Goal: Task Accomplishment & Management: Use online tool/utility

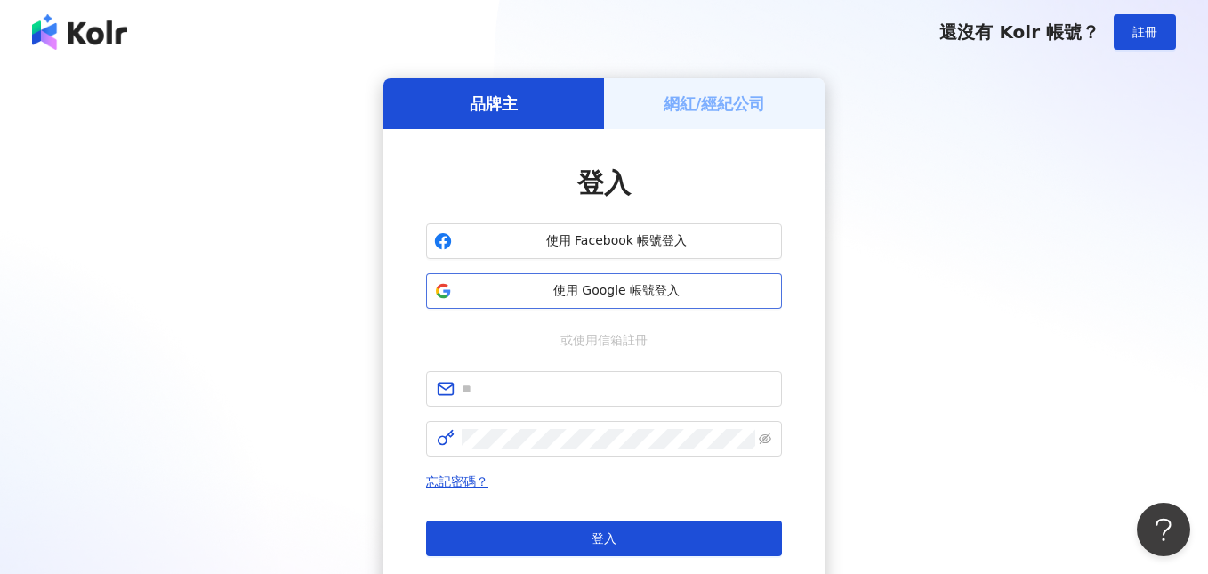
click at [585, 288] on span "使用 Google 帳號登入" at bounding box center [616, 291] width 315 height 18
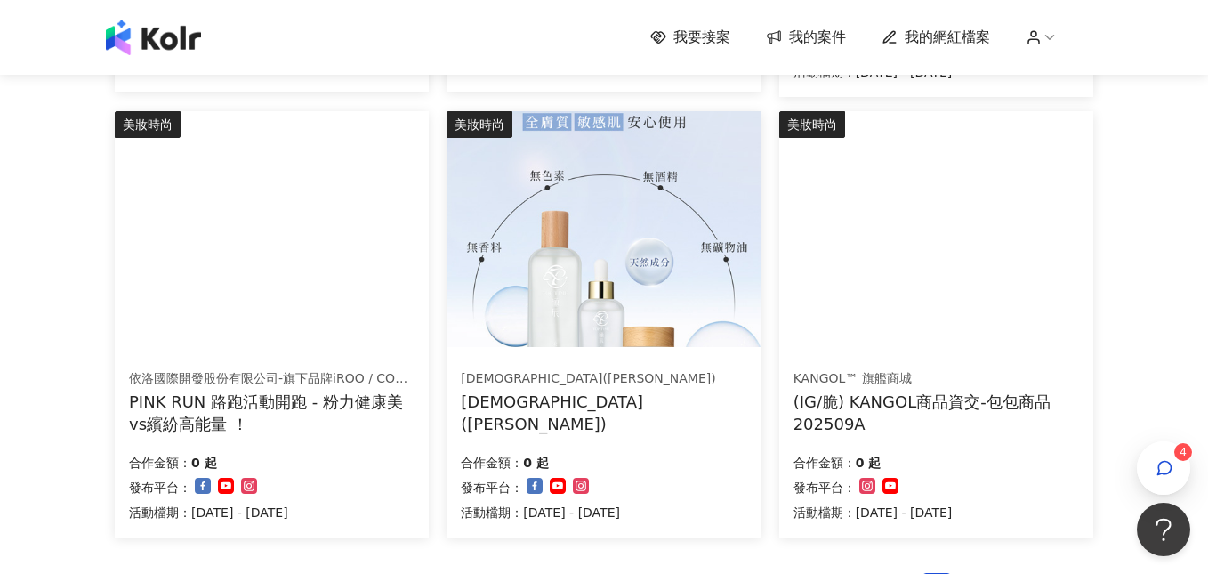
scroll to position [1198, 0]
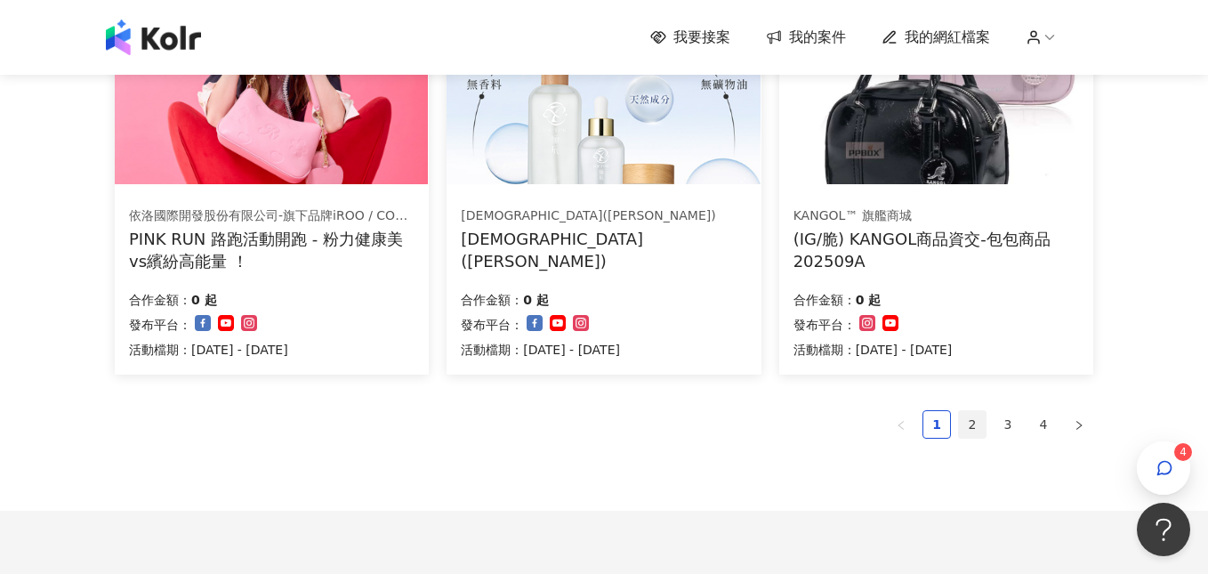
click at [972, 420] on link "2" at bounding box center [972, 424] width 27 height 27
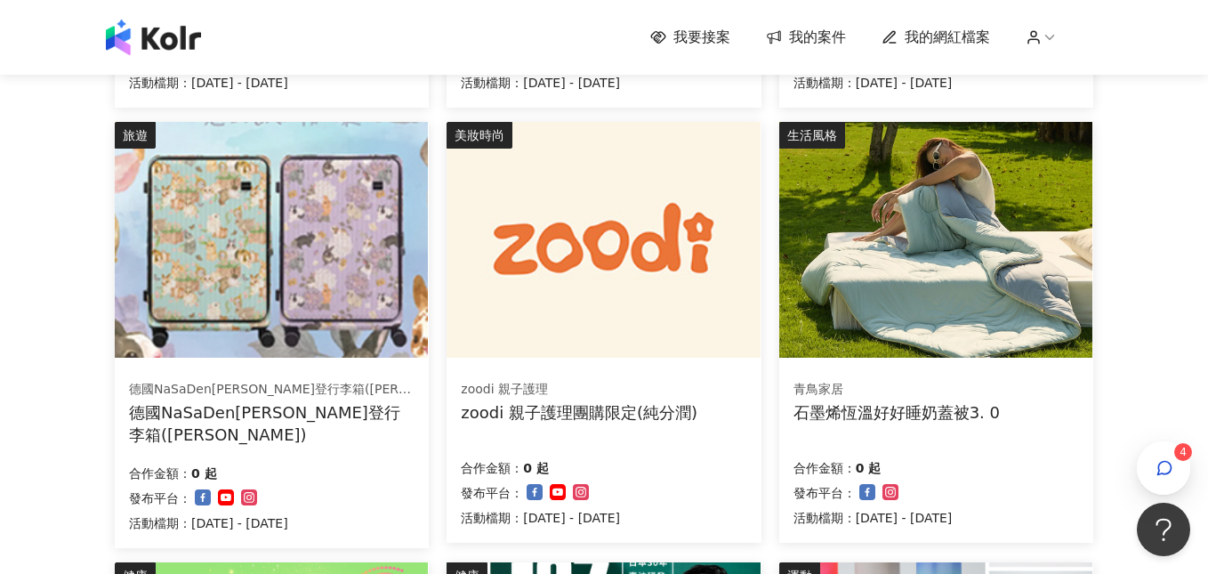
scroll to position [645, 0]
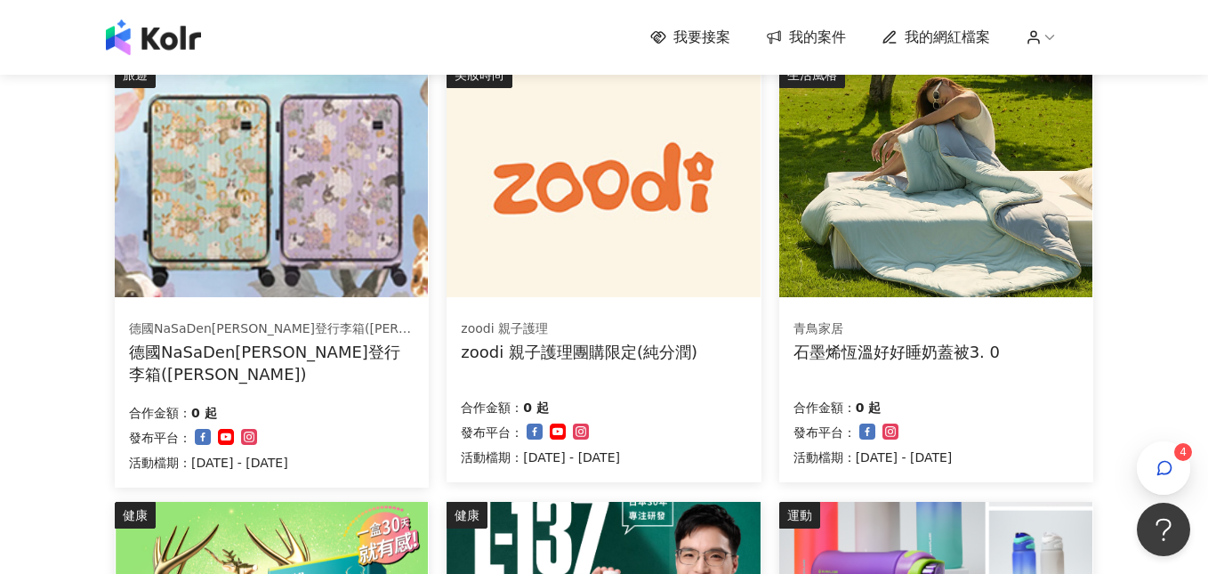
click at [931, 181] on img at bounding box center [935, 179] width 313 height 236
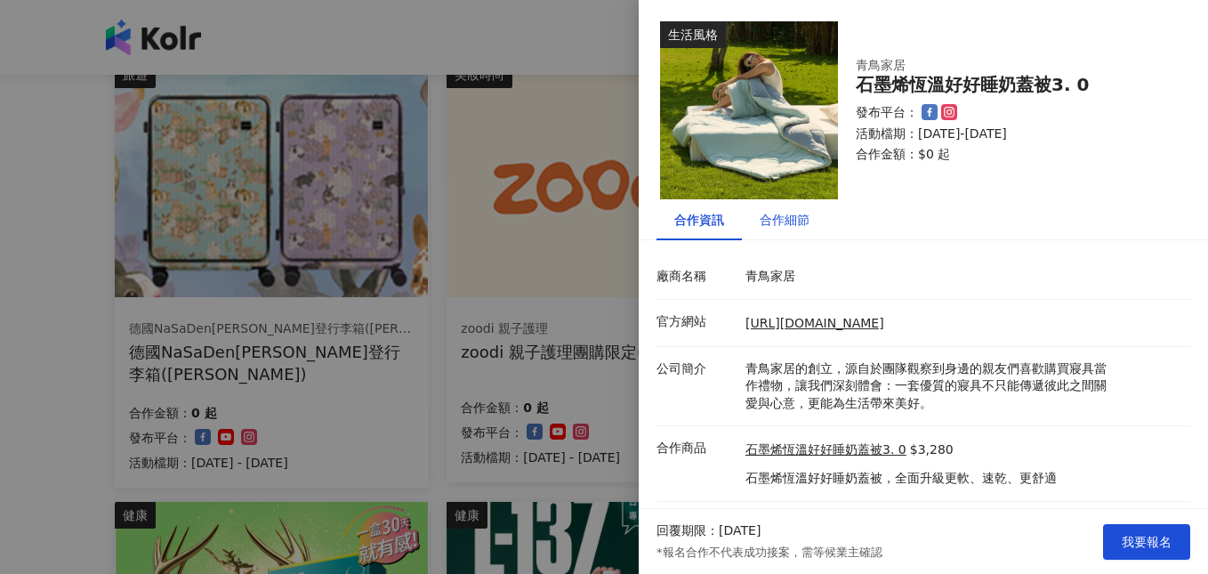
click at [797, 221] on div "合作細節" at bounding box center [785, 220] width 50 height 20
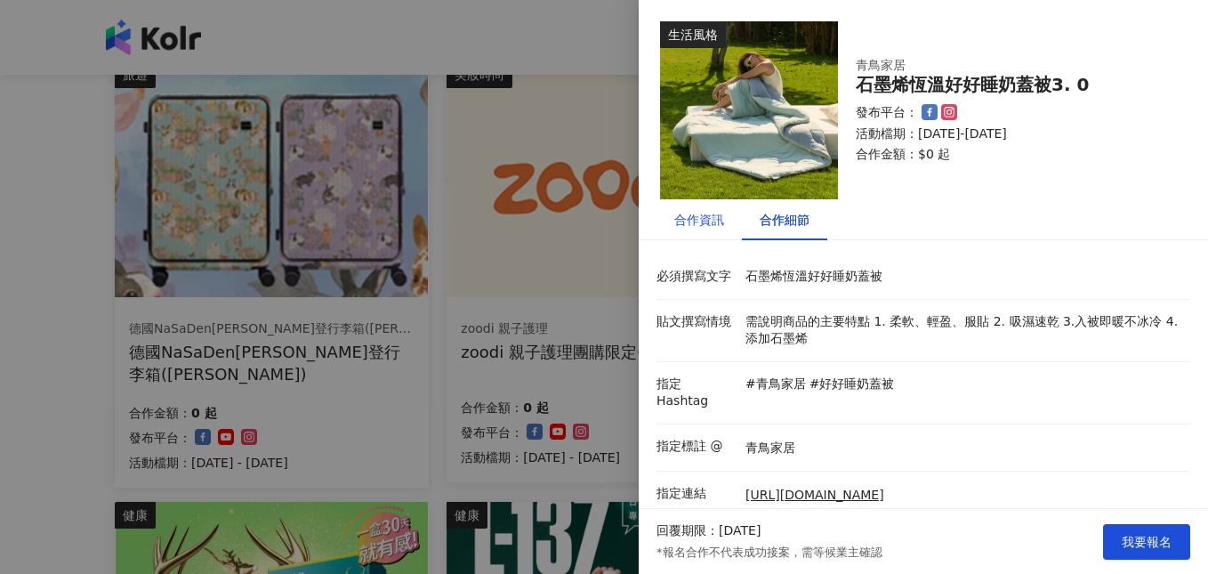
click at [701, 221] on div "合作資訊" at bounding box center [699, 220] width 50 height 20
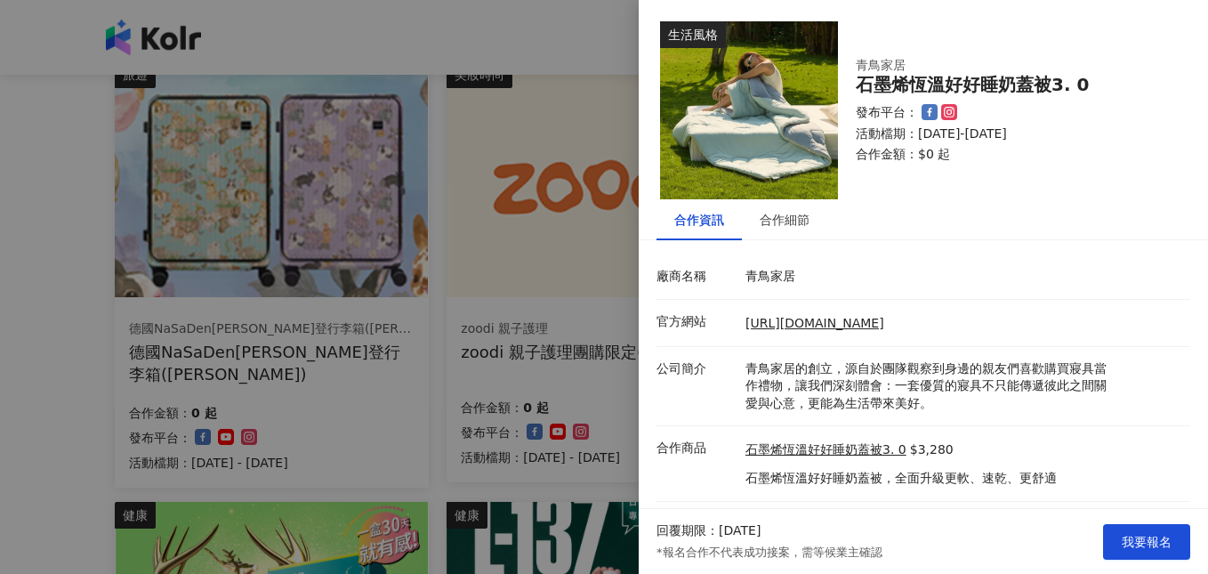
click at [29, 230] on div at bounding box center [604, 287] width 1208 height 574
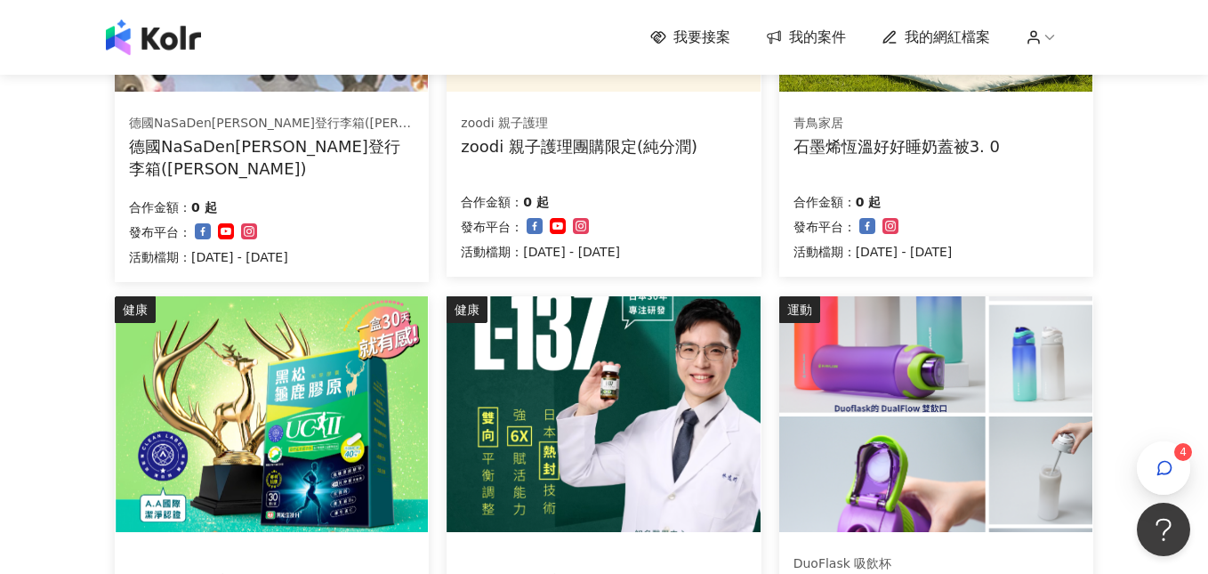
scroll to position [1323, 0]
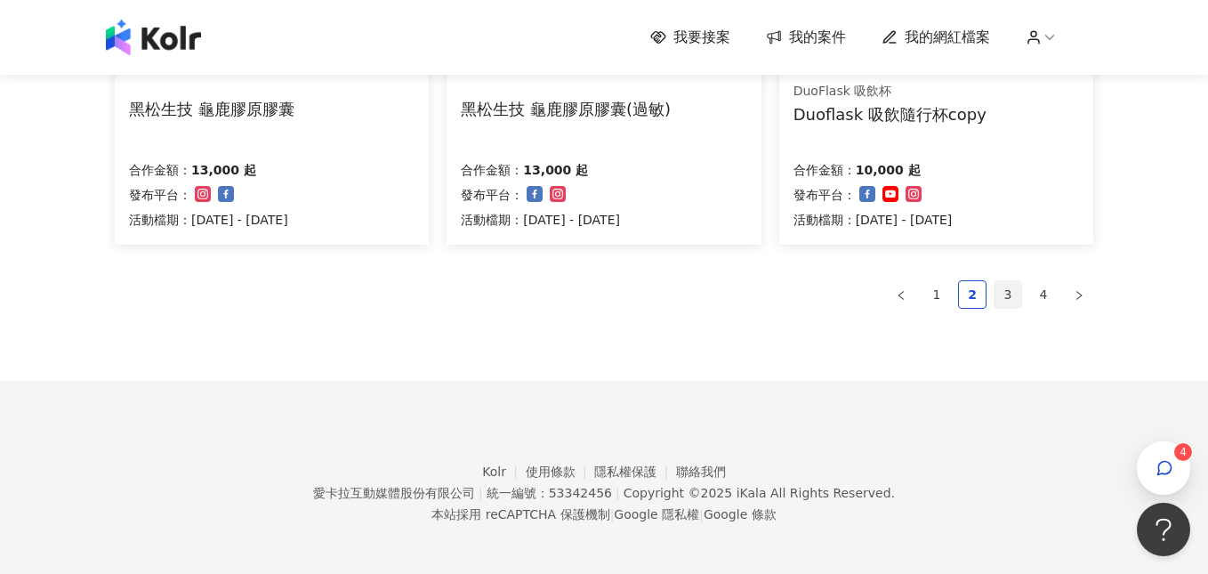
click at [1009, 294] on link "3" at bounding box center [1007, 294] width 27 height 27
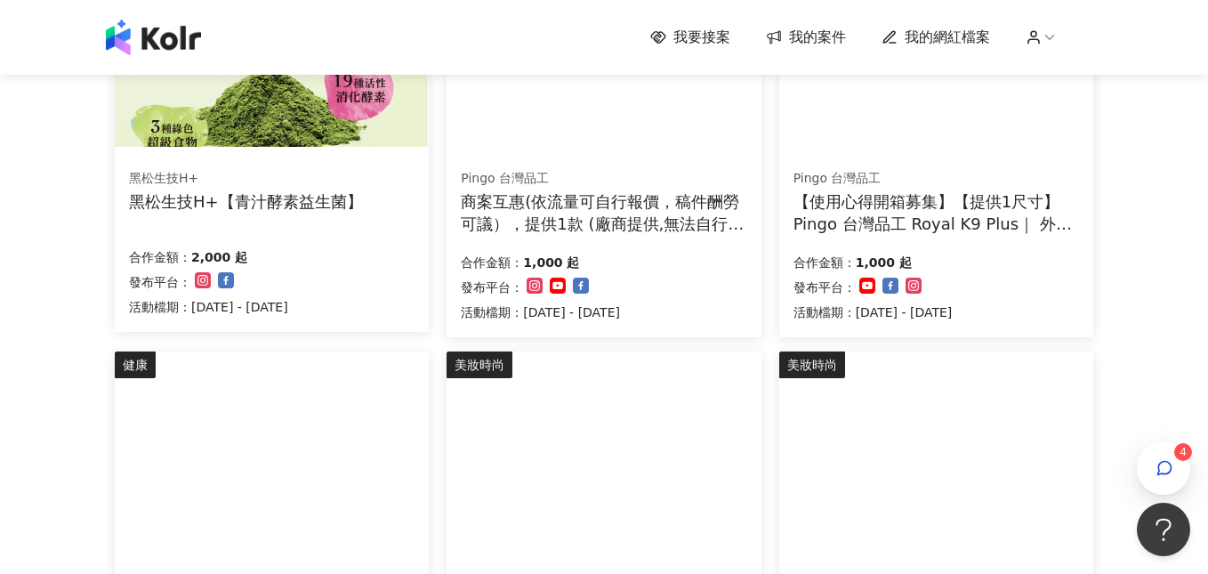
scroll to position [471, 0]
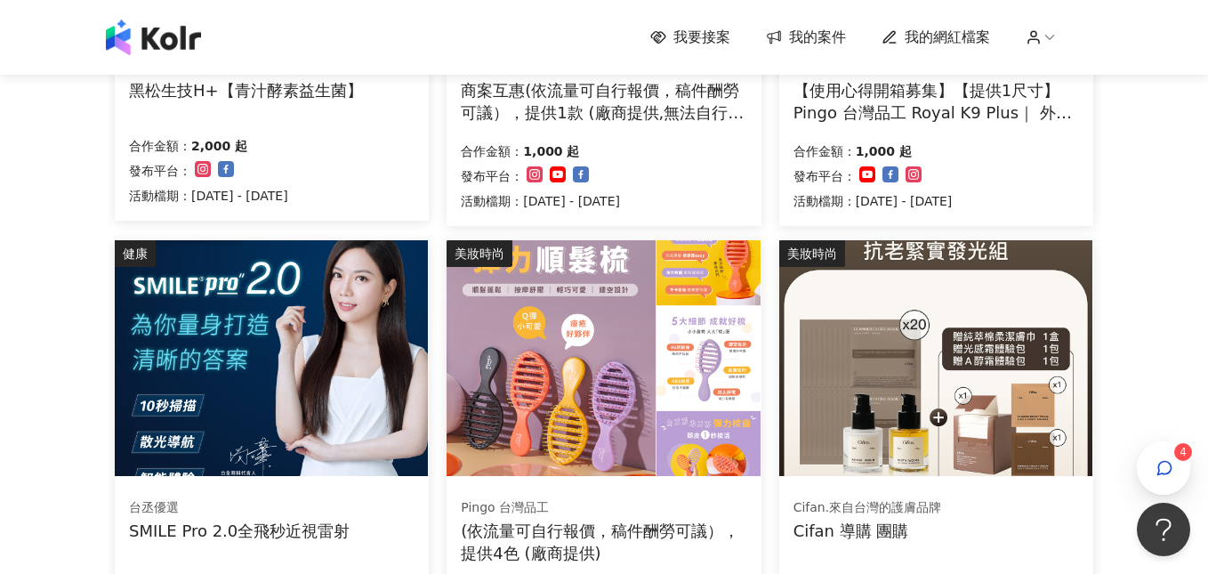
click at [828, 348] on img at bounding box center [935, 358] width 313 height 236
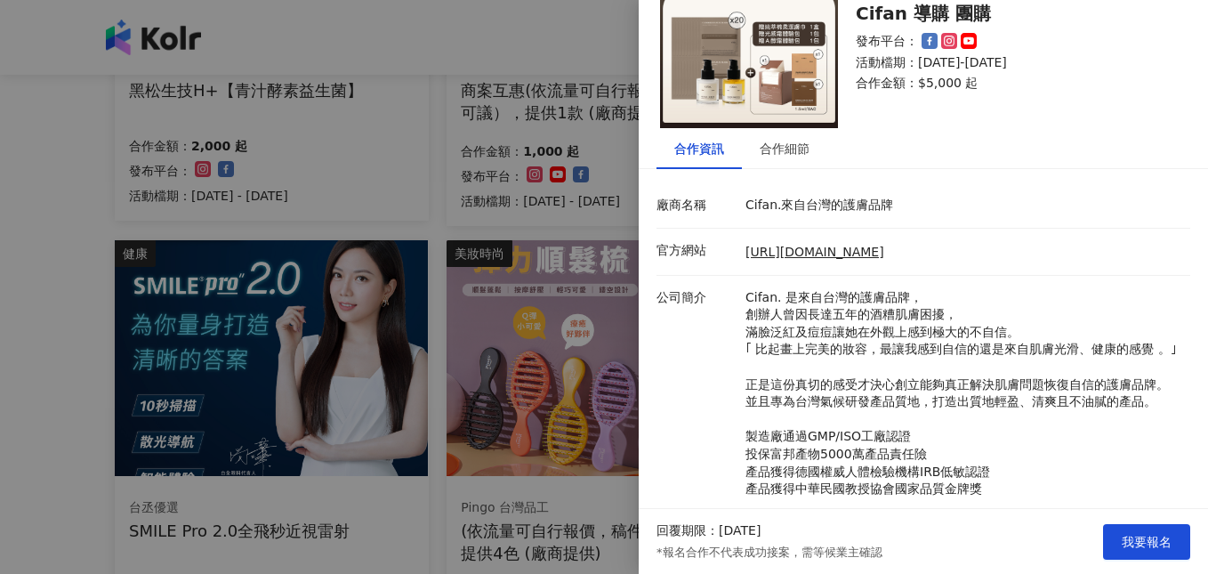
scroll to position [228, 0]
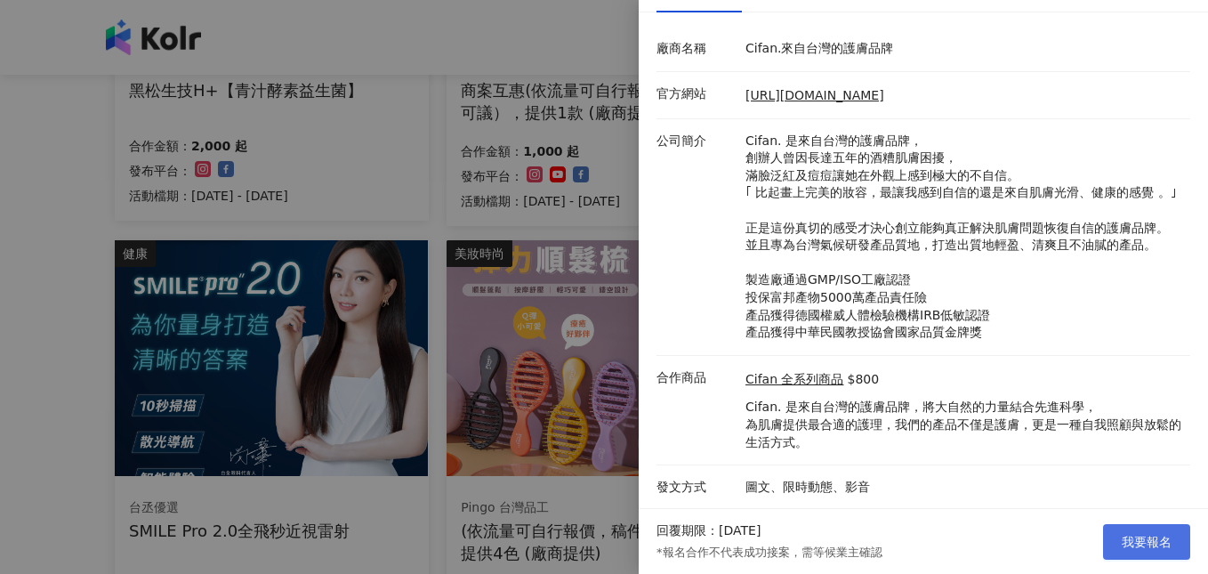
click at [1120, 555] on button "我要報名" at bounding box center [1146, 542] width 87 height 36
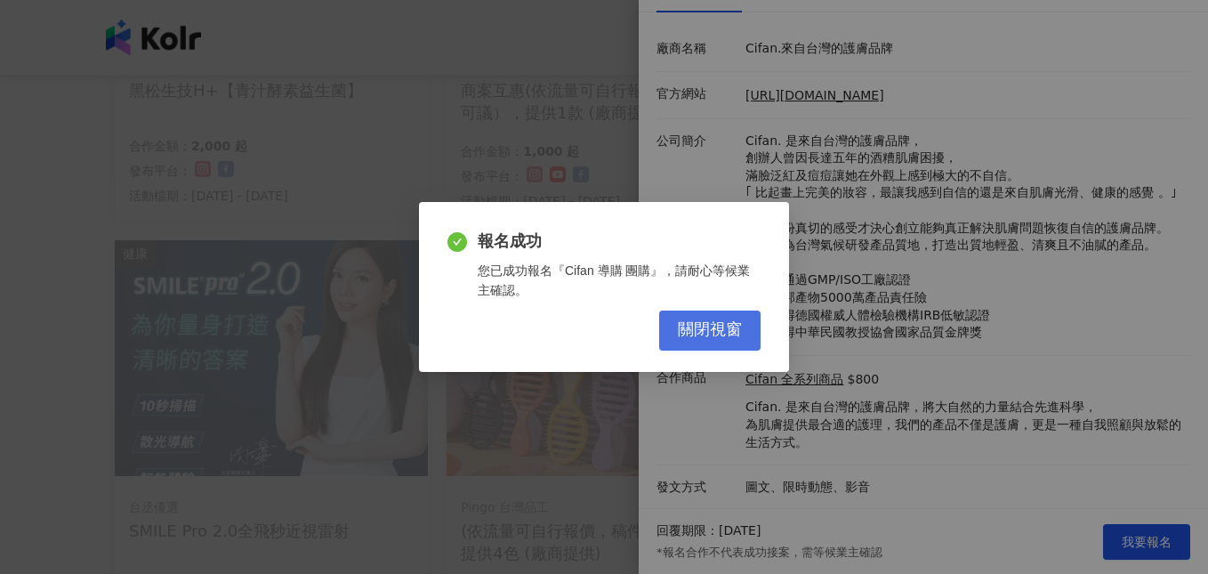
click at [670, 335] on button "關閉視窗" at bounding box center [709, 330] width 101 height 40
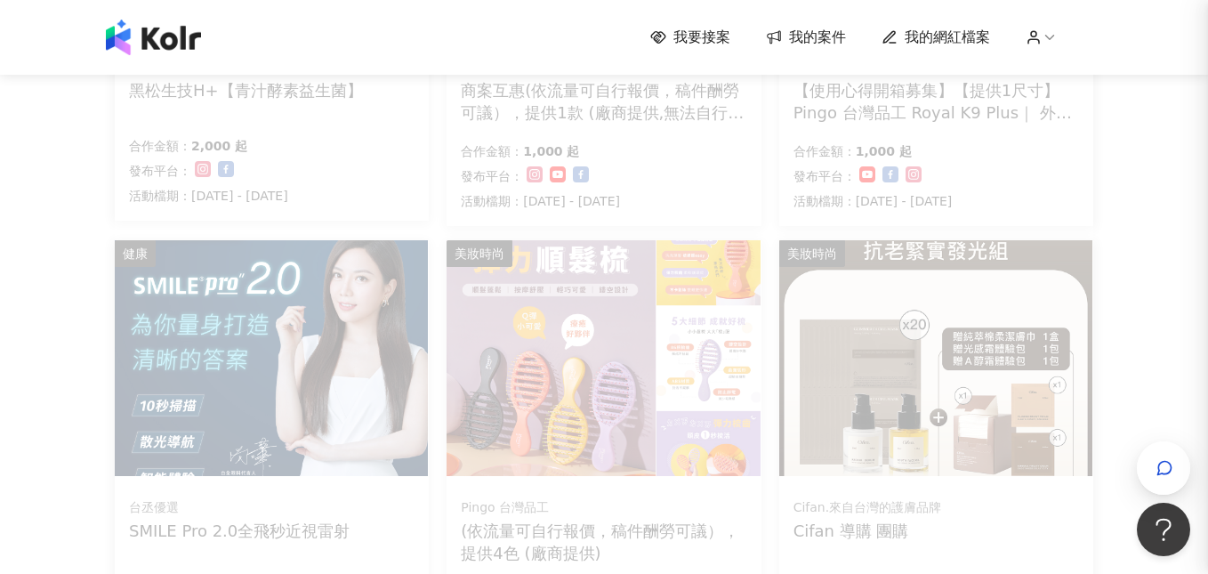
scroll to position [0, 0]
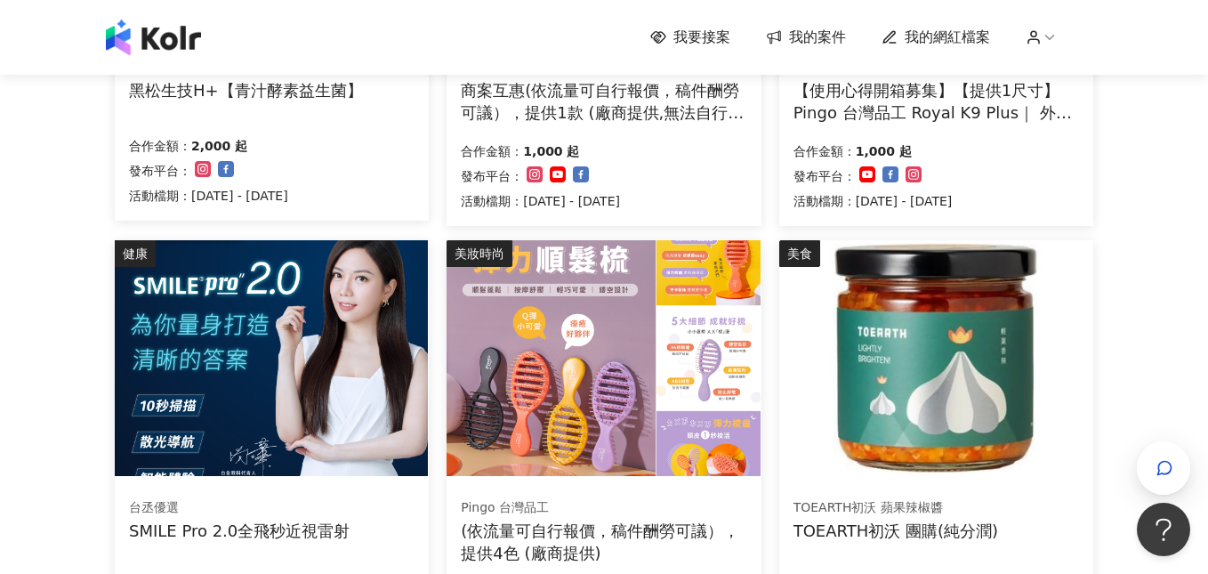
click at [83, 317] on div "我要接案 我的案件 我的網紅檔案 我要接案 搜尋 排序： 日期新到舊 篩選： 案件類型 發布平台 案件價格範圍 活動檔期 清除 套用 健康 黑松生技H+ 黑松…" at bounding box center [604, 485] width 1208 height 1912
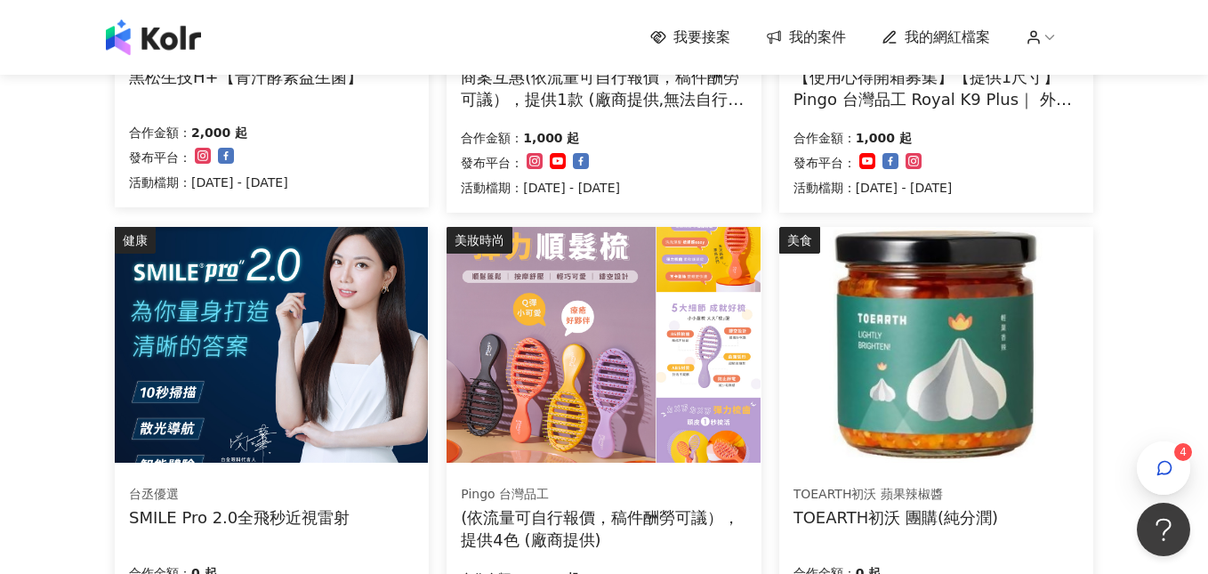
click at [918, 377] on img at bounding box center [935, 345] width 313 height 236
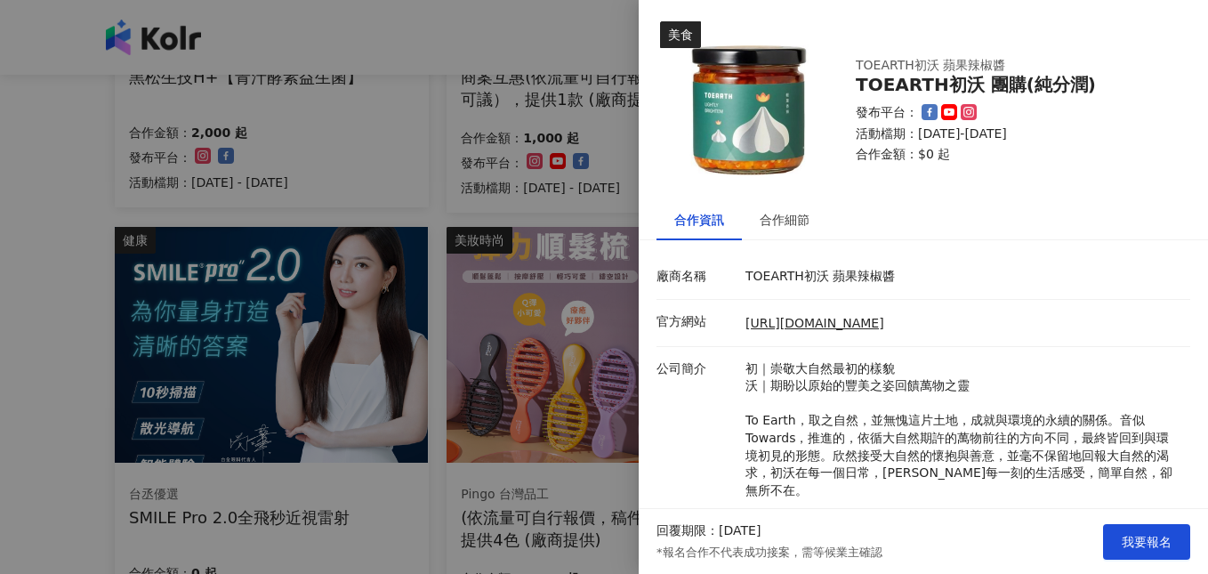
click at [57, 310] on div at bounding box center [604, 287] width 1208 height 574
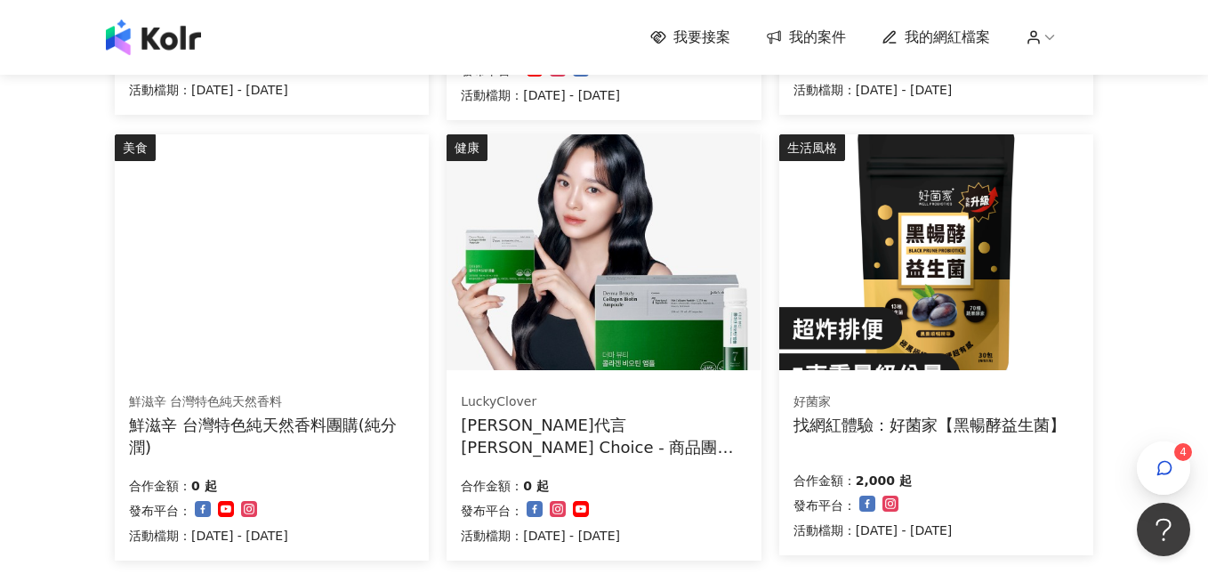
scroll to position [1208, 0]
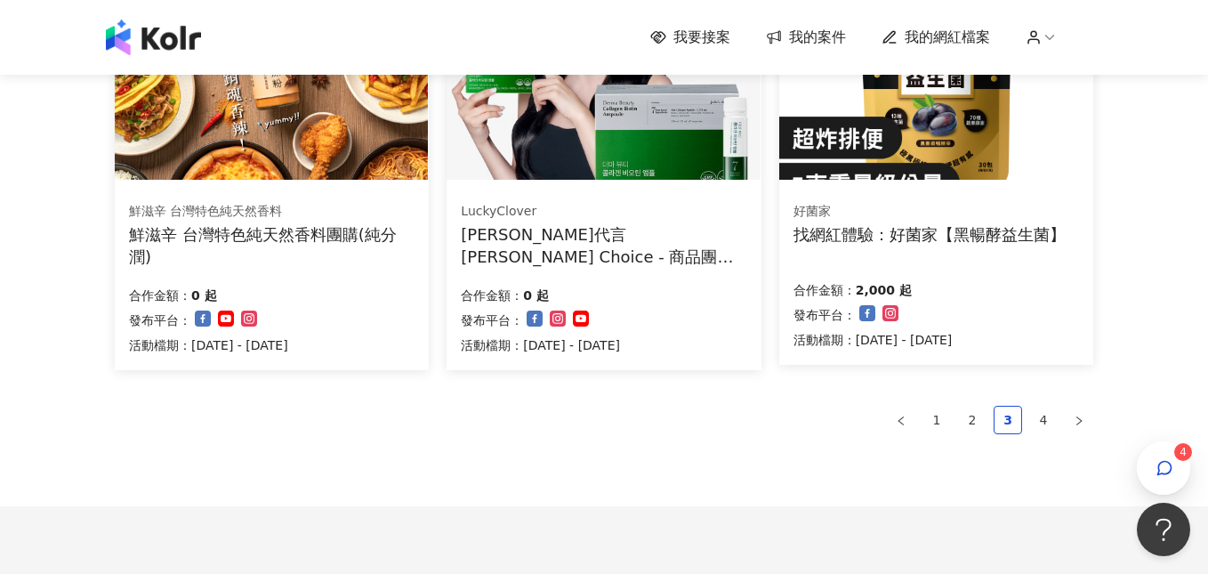
click at [928, 144] on img at bounding box center [935, 62] width 313 height 236
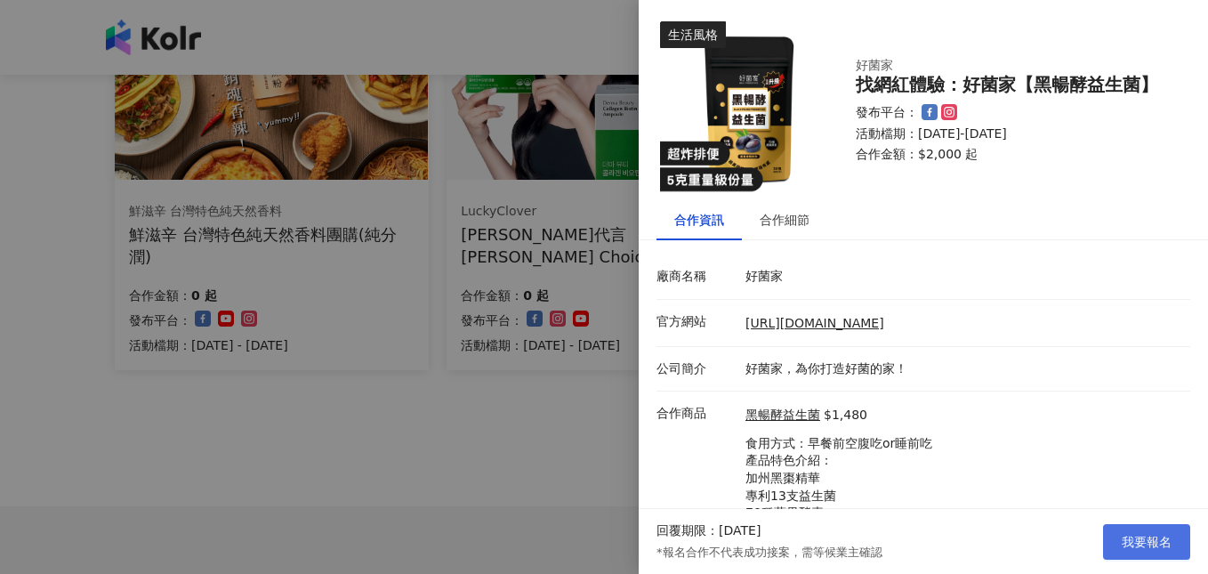
click at [1144, 531] on button "我要報名" at bounding box center [1146, 542] width 87 height 36
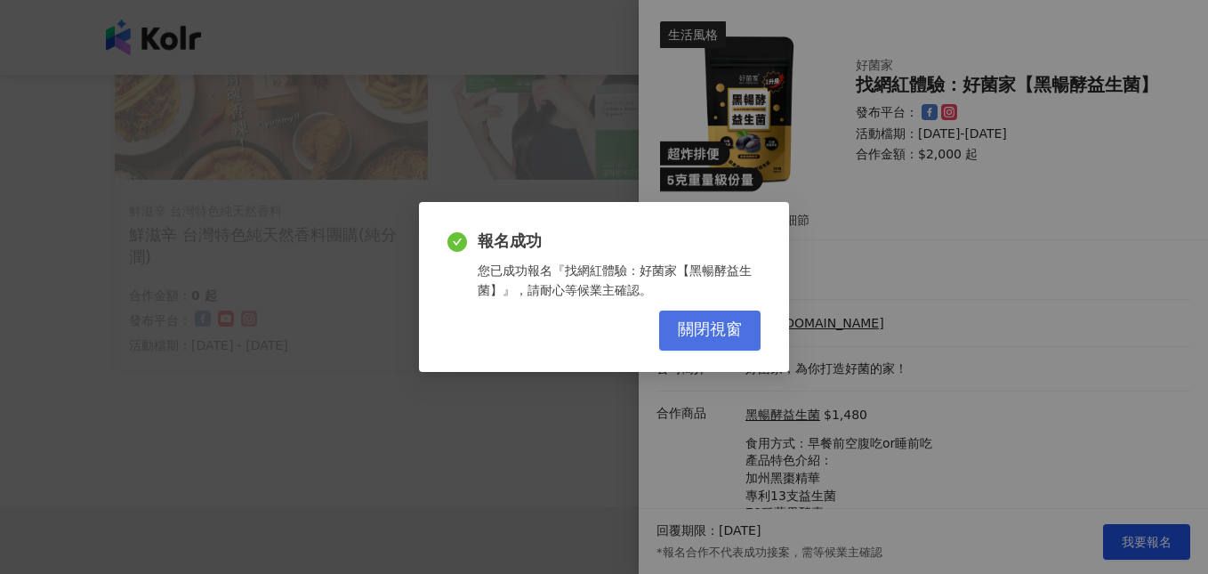
click at [671, 315] on button "關閉視窗" at bounding box center [709, 330] width 101 height 40
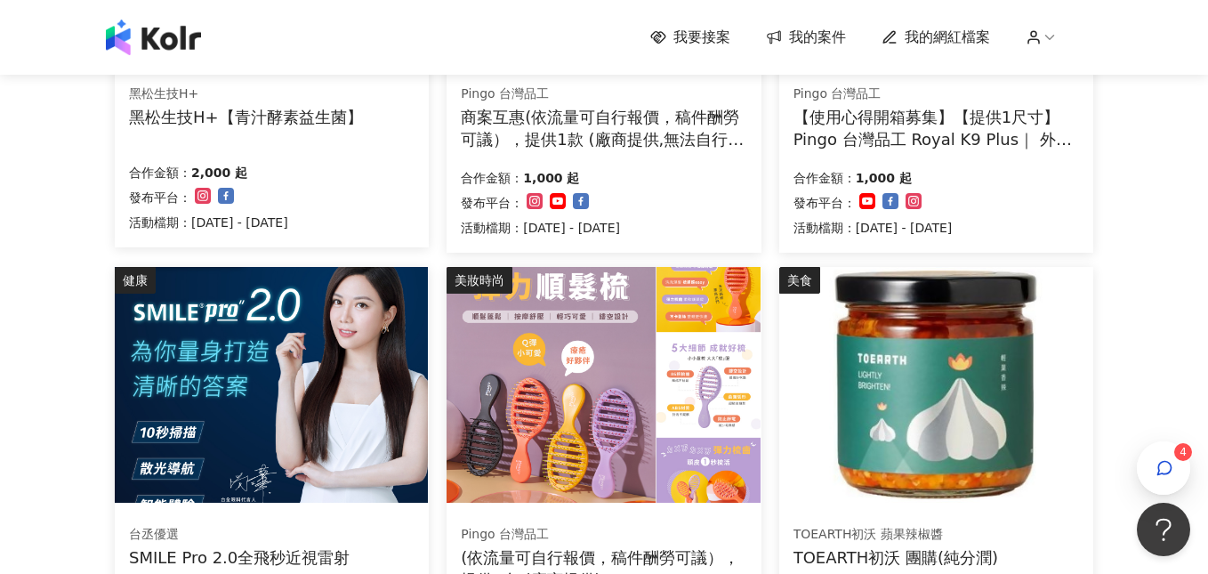
scroll to position [0, 0]
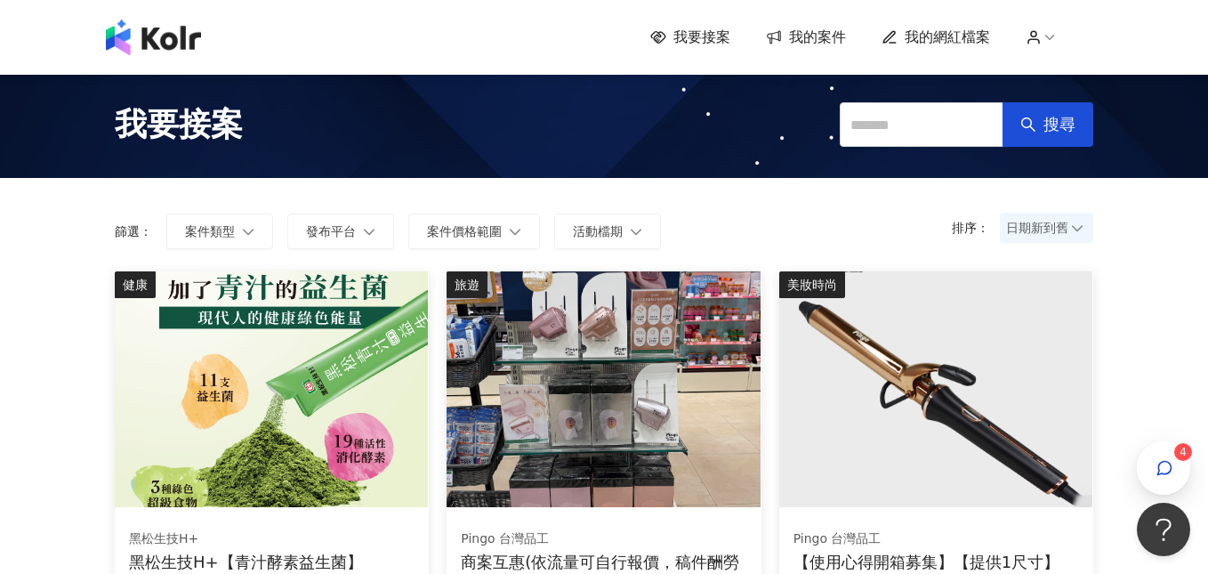
click at [806, 42] on span "我的案件" at bounding box center [817, 38] width 57 height 20
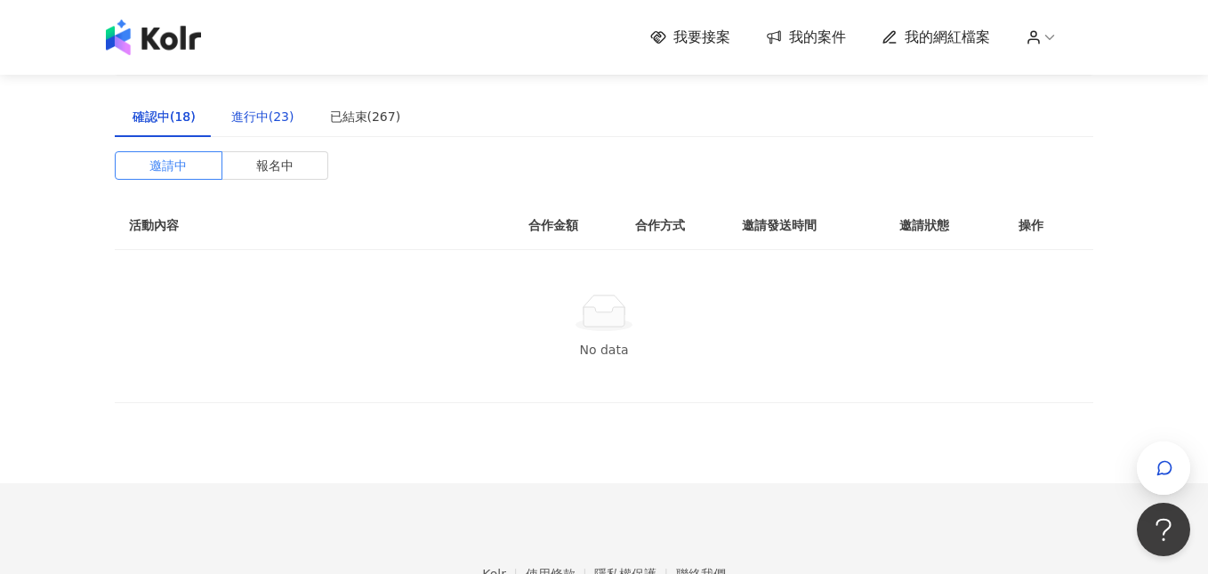
click at [246, 117] on div "進行中(23)" at bounding box center [262, 117] width 63 height 20
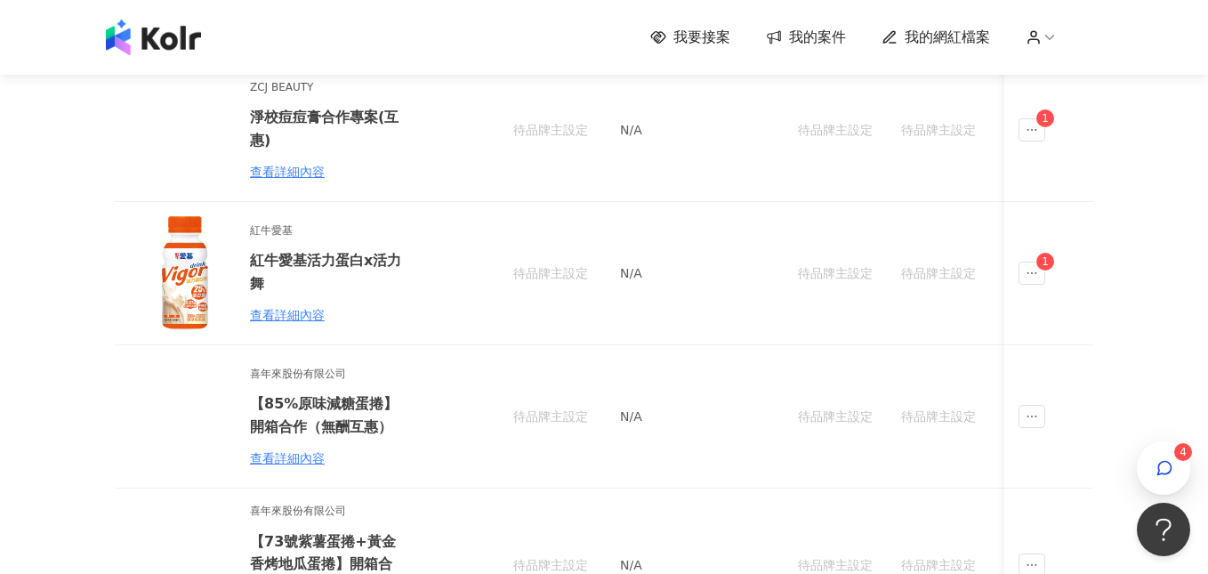
scroll to position [14, 0]
